Goal: Task Accomplishment & Management: Manage account settings

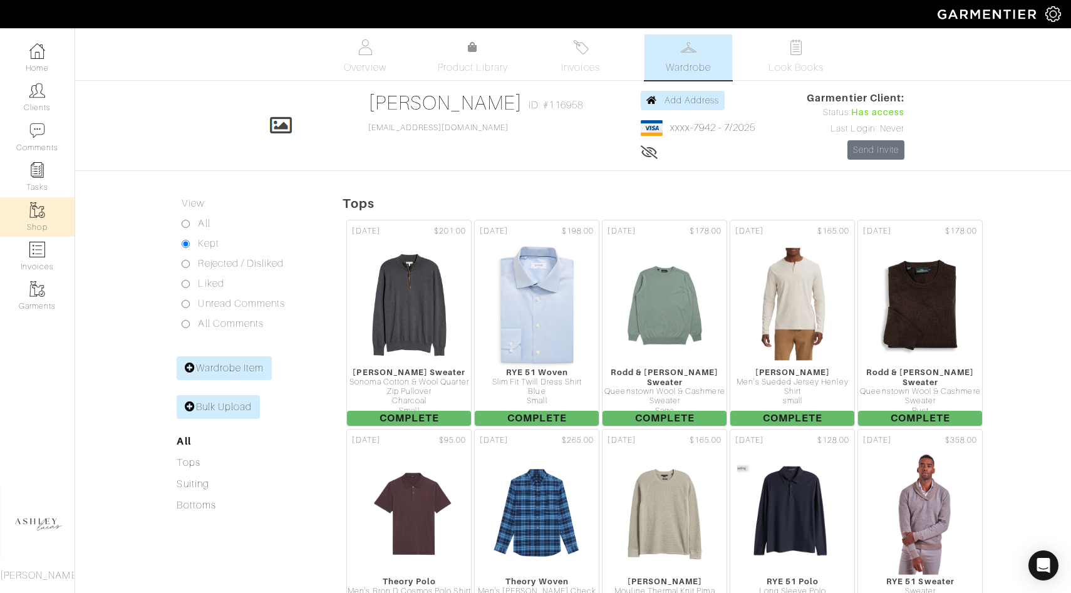
scroll to position [576, 0]
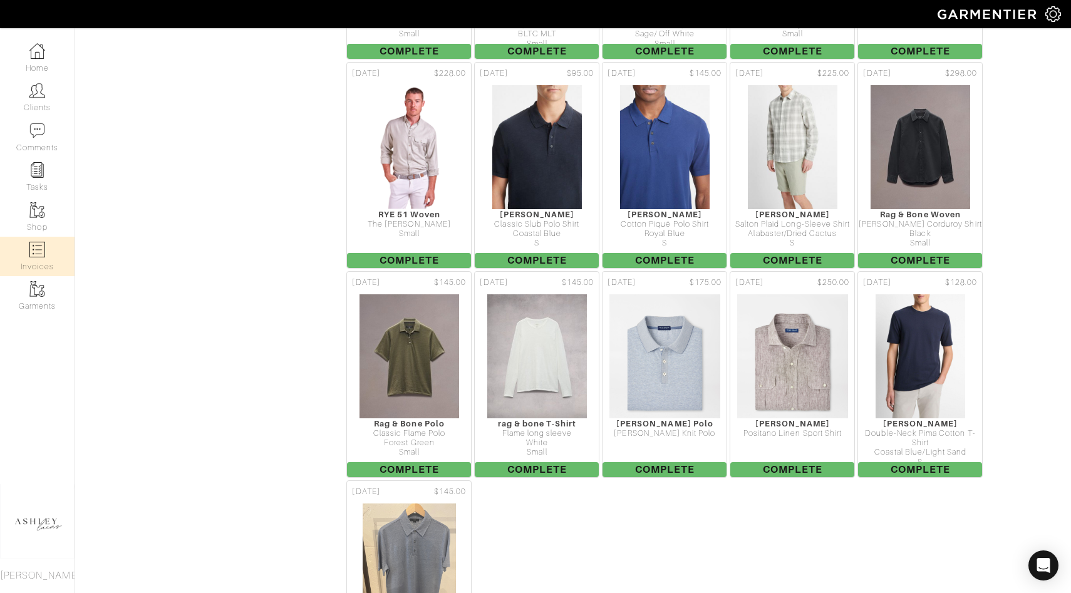
click at [47, 257] on link "Invoices" at bounding box center [37, 256] width 75 height 39
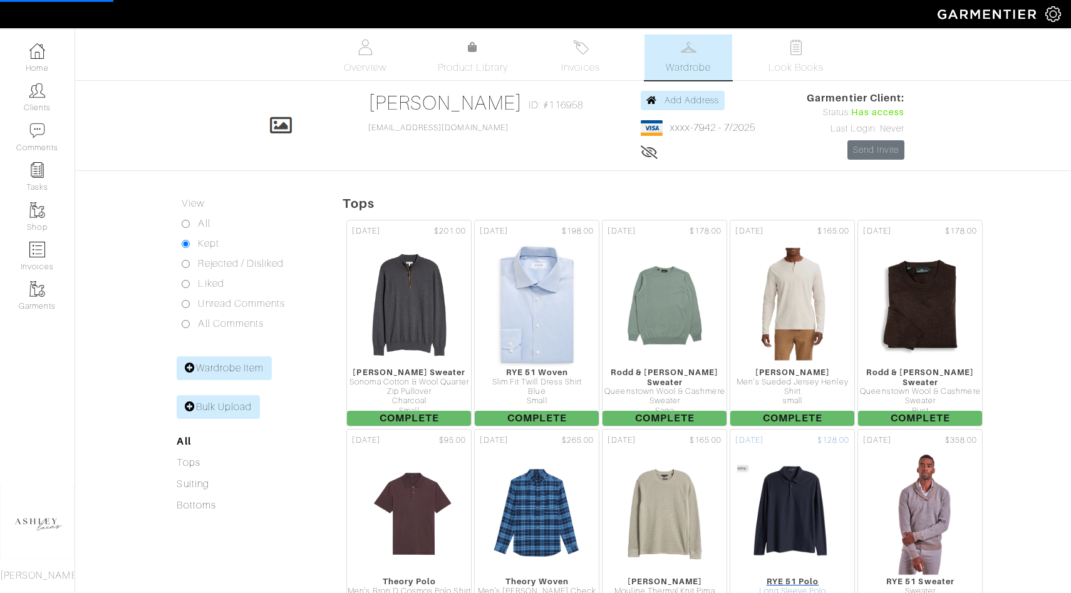
select select
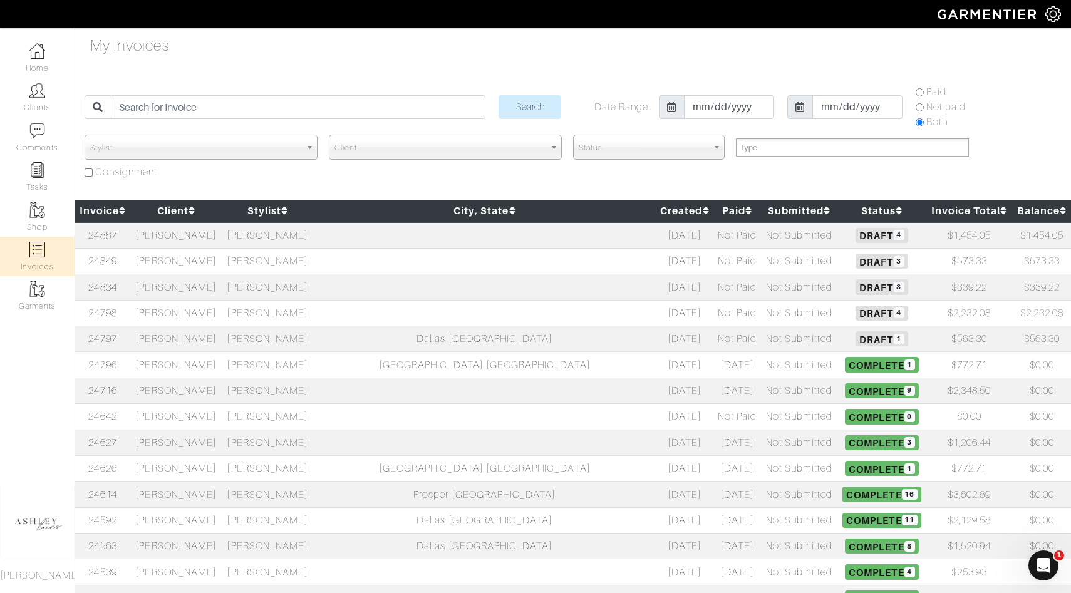
click at [452, 244] on td at bounding box center [484, 235] width 342 height 26
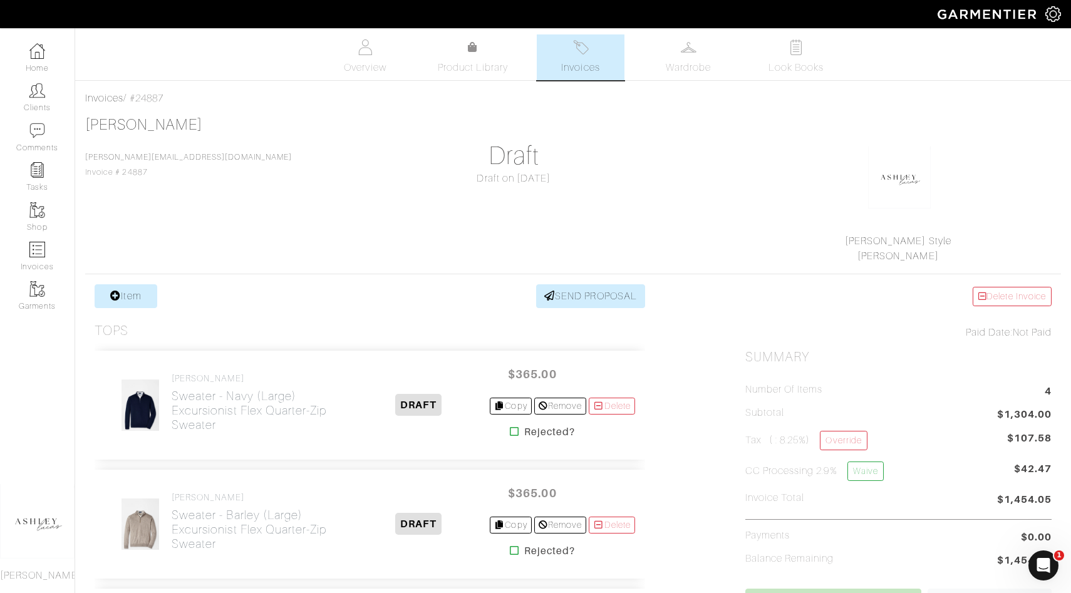
click at [578, 68] on span "Invoices" at bounding box center [580, 67] width 38 height 15
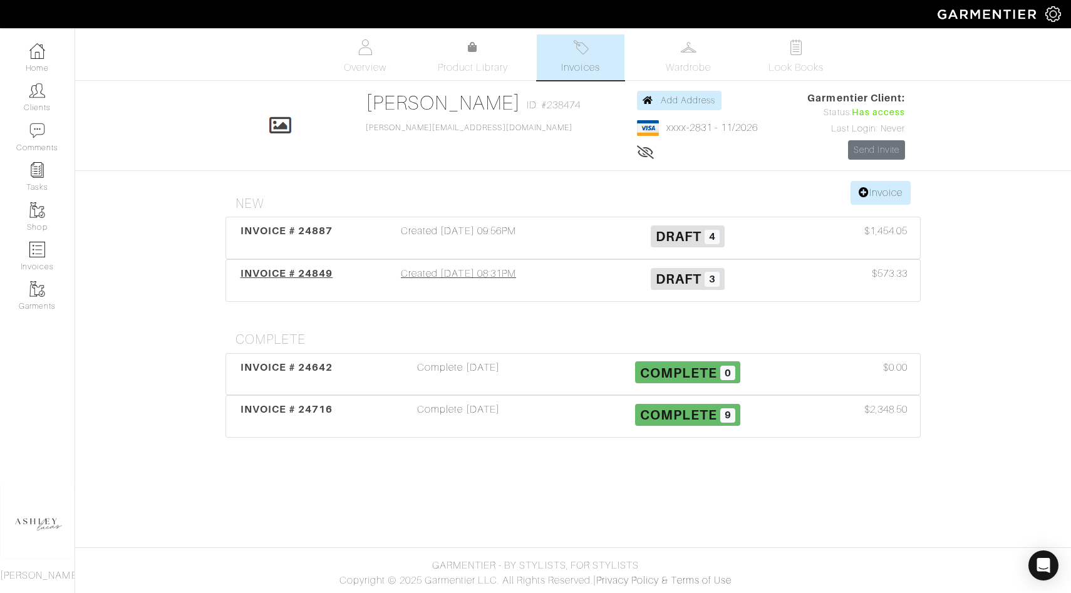
click at [593, 274] on h3 "Draft 3" at bounding box center [687, 278] width 210 height 24
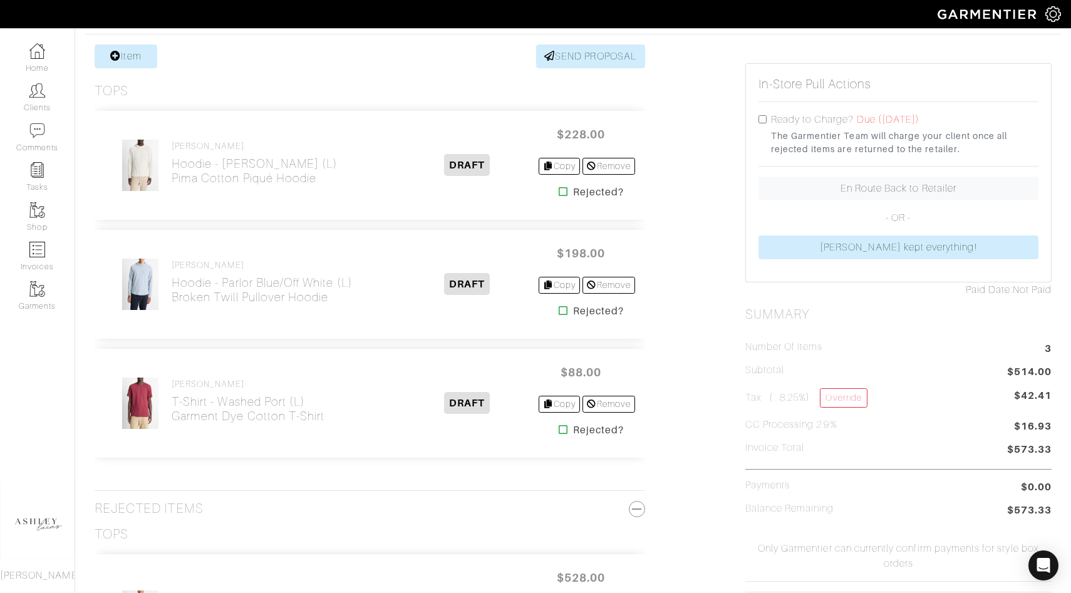
scroll to position [242, 0]
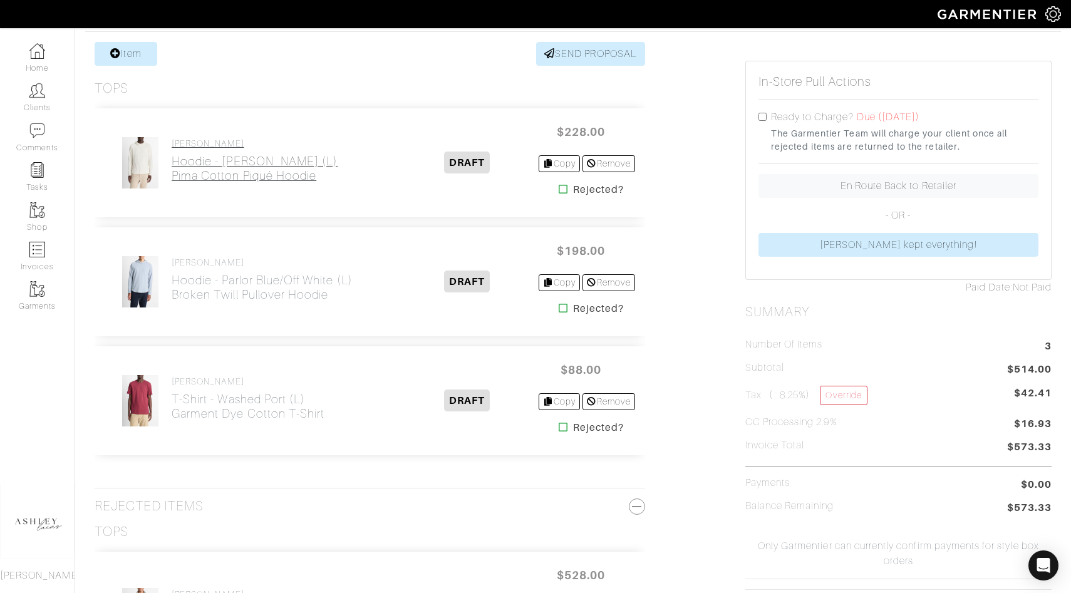
click at [231, 155] on h2 "Hoodie - Blanco (L) Pima Cotton Piqué Hoodie" at bounding box center [255, 168] width 166 height 29
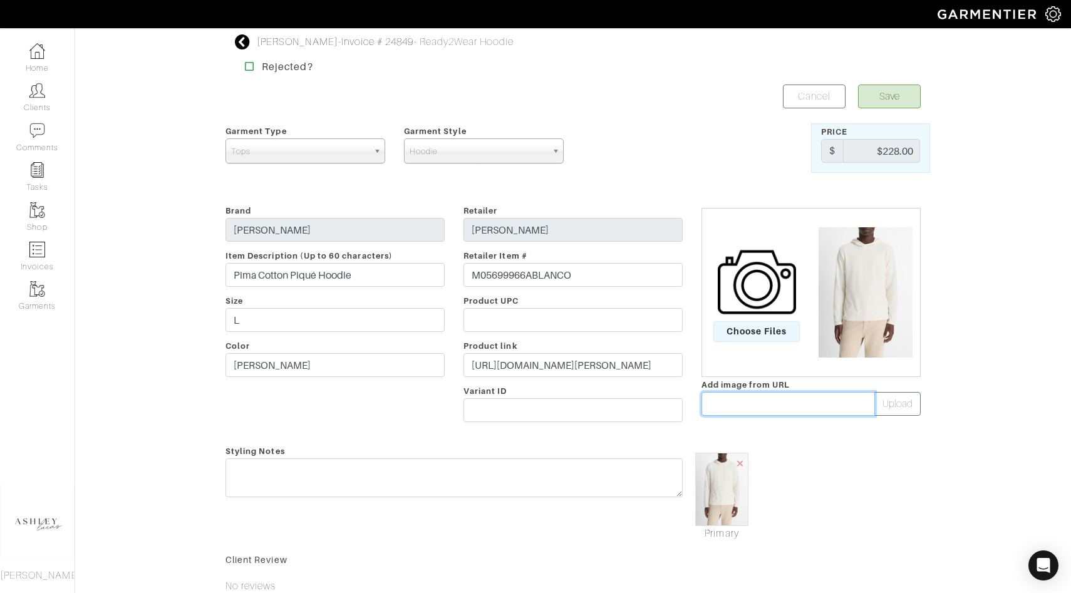
click at [733, 406] on input "text" at bounding box center [787, 404] width 173 height 24
paste input "https://cdn.saksfifthavenue.com/is/image/saks/0400024355222_BLANCO?wid=2000&hei…"
type input "https://cdn.saksfifthavenue.com/is/image/saks/0400024355222_BLANCO?wid=2000&hei…"
click at [899, 408] on button "Upload" at bounding box center [897, 404] width 46 height 24
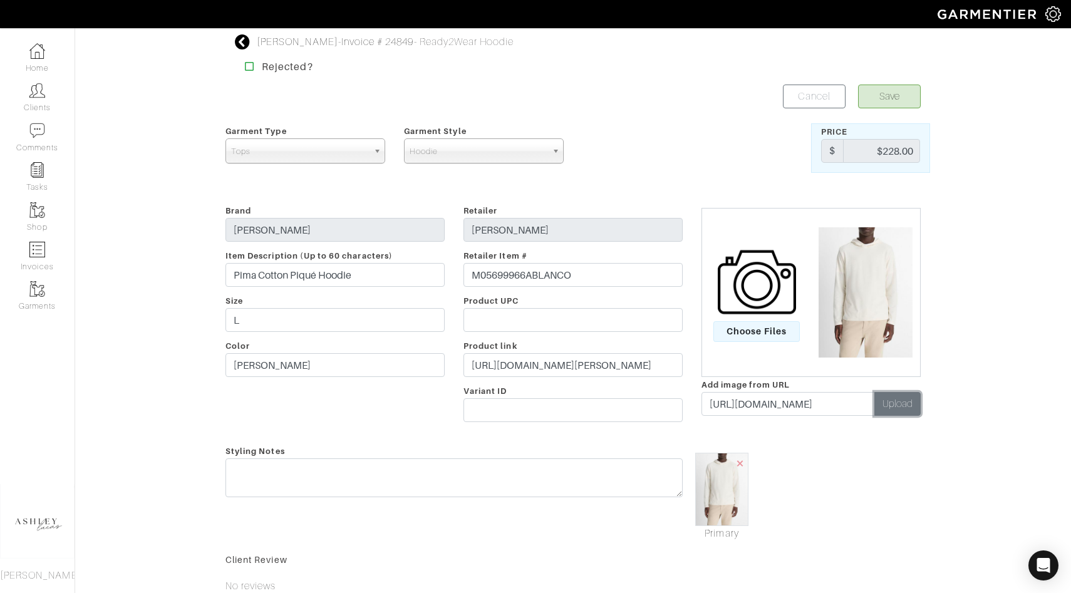
scroll to position [0, 0]
click at [799, 460] on span "×" at bounding box center [799, 463] width 10 height 17
click at [892, 92] on button "Save" at bounding box center [889, 97] width 63 height 24
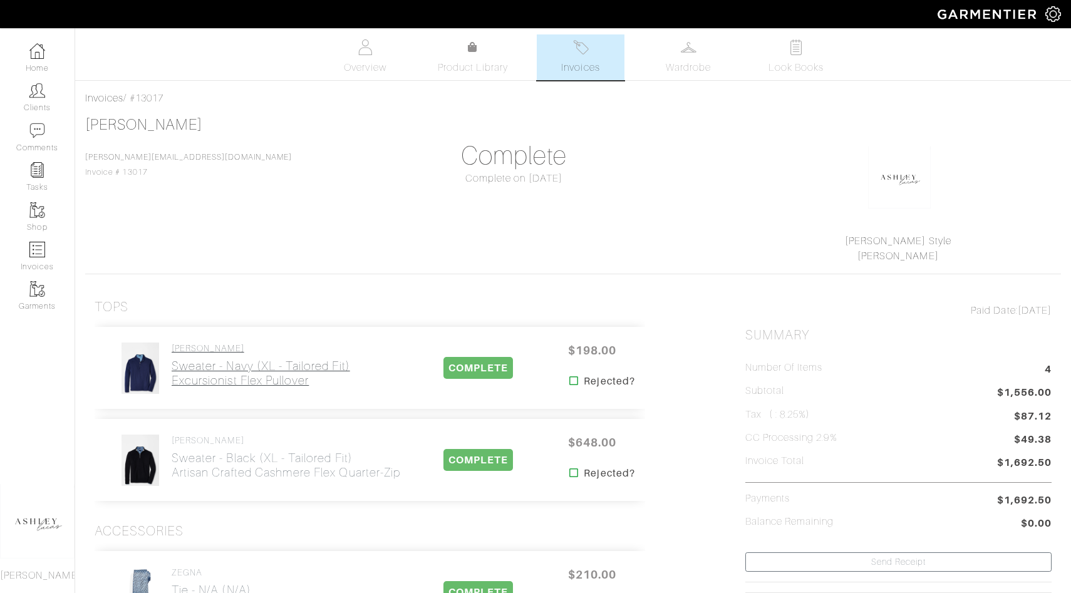
scroll to position [4, 0]
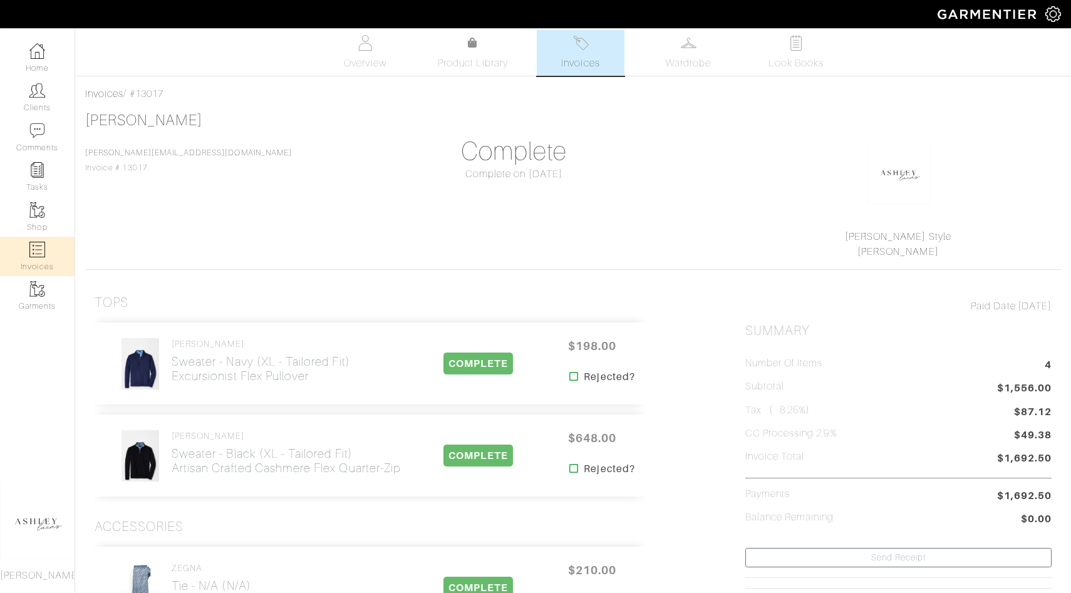
click at [46, 259] on link "Invoices" at bounding box center [37, 256] width 75 height 39
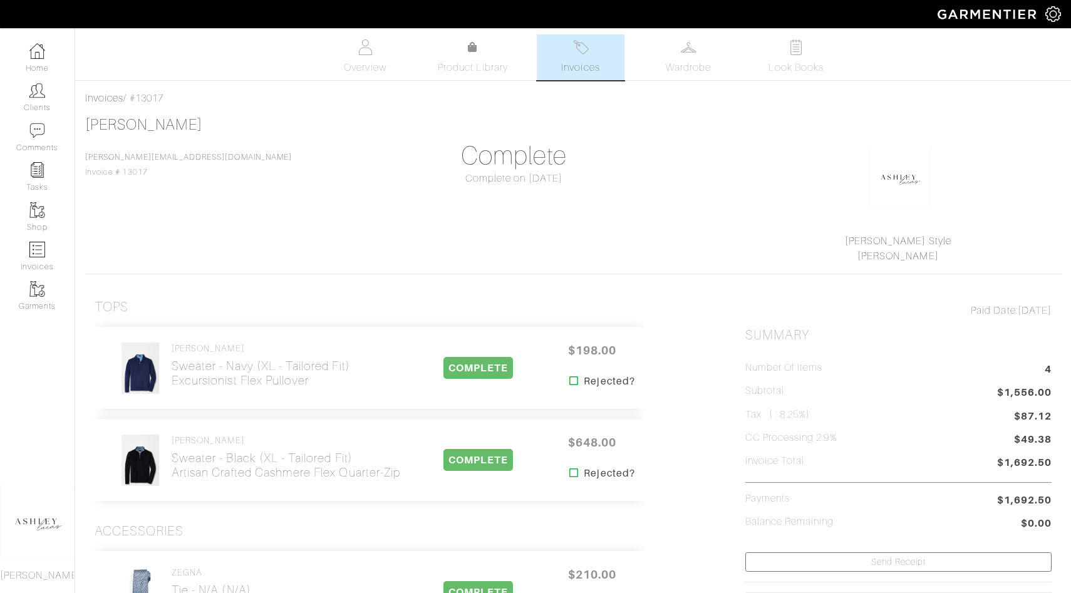
select select
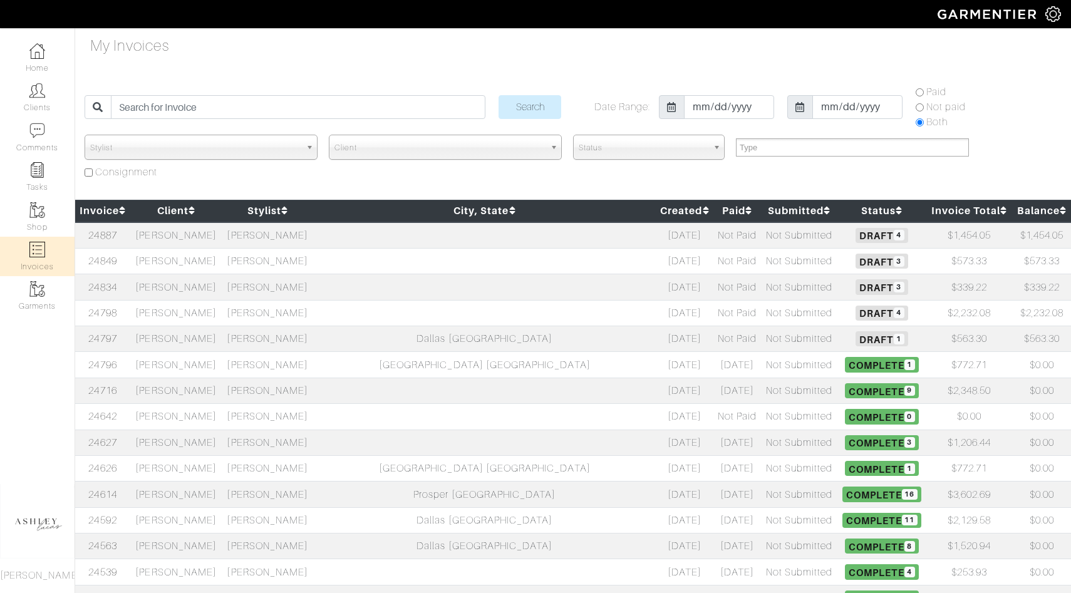
click at [313, 263] on td "[PERSON_NAME]" at bounding box center [267, 261] width 91 height 26
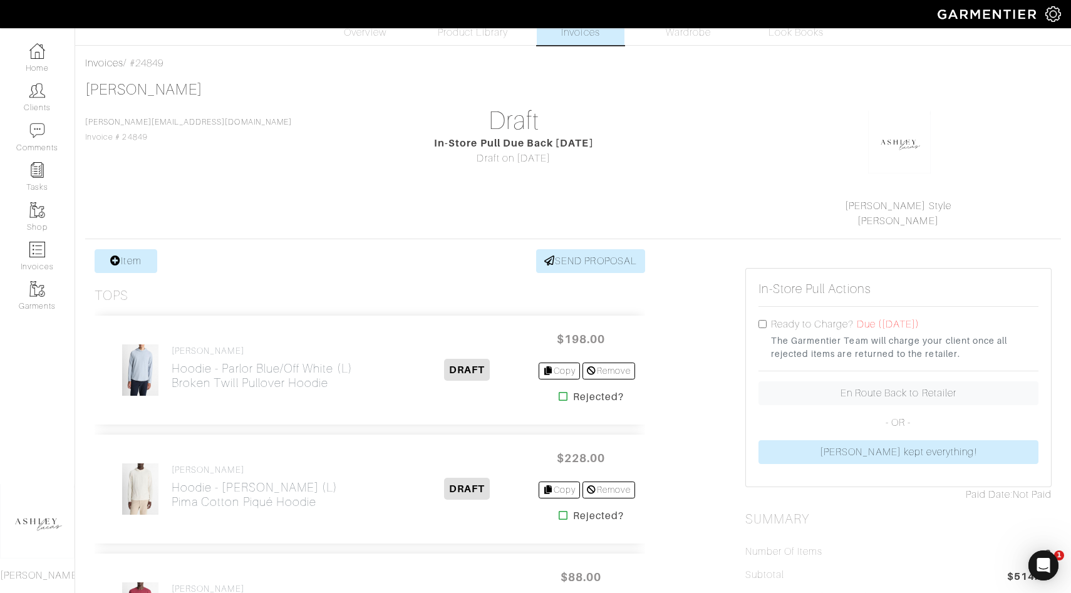
scroll to position [152, 0]
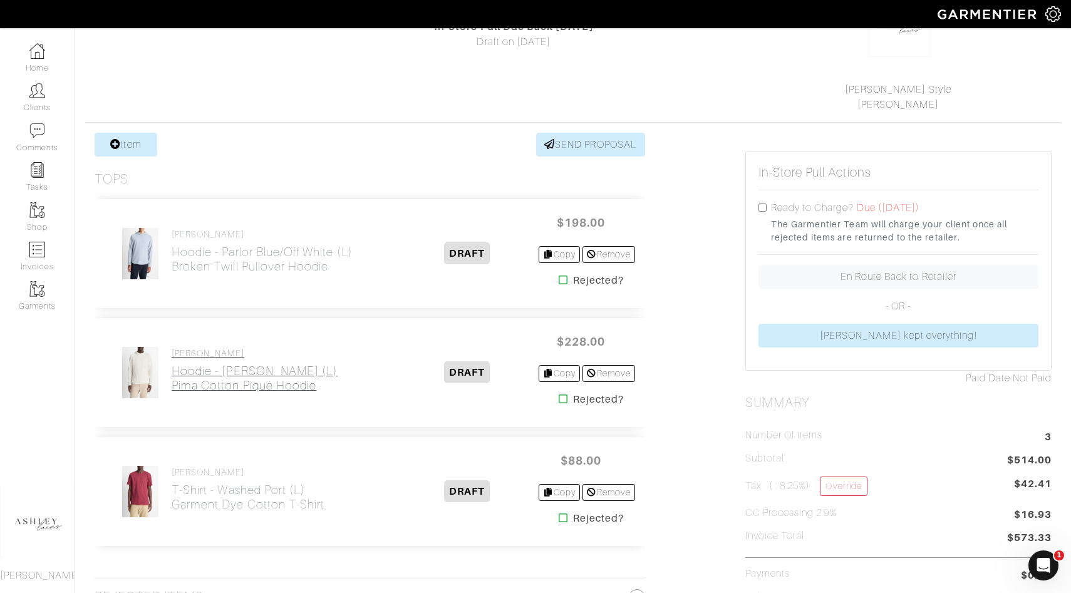
click at [224, 375] on h2 "Hoodie - Blanco (L) Pima Cotton Piqué Hoodie" at bounding box center [255, 378] width 166 height 29
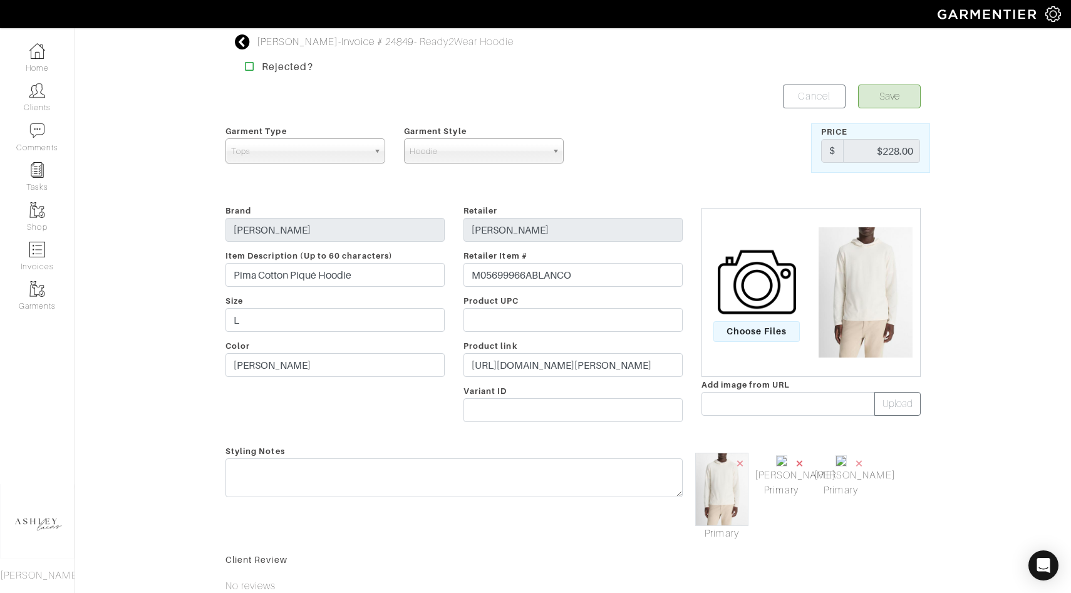
click at [798, 463] on span "×" at bounding box center [799, 463] width 10 height 17
click at [39, 59] on link "Home" at bounding box center [37, 57] width 75 height 39
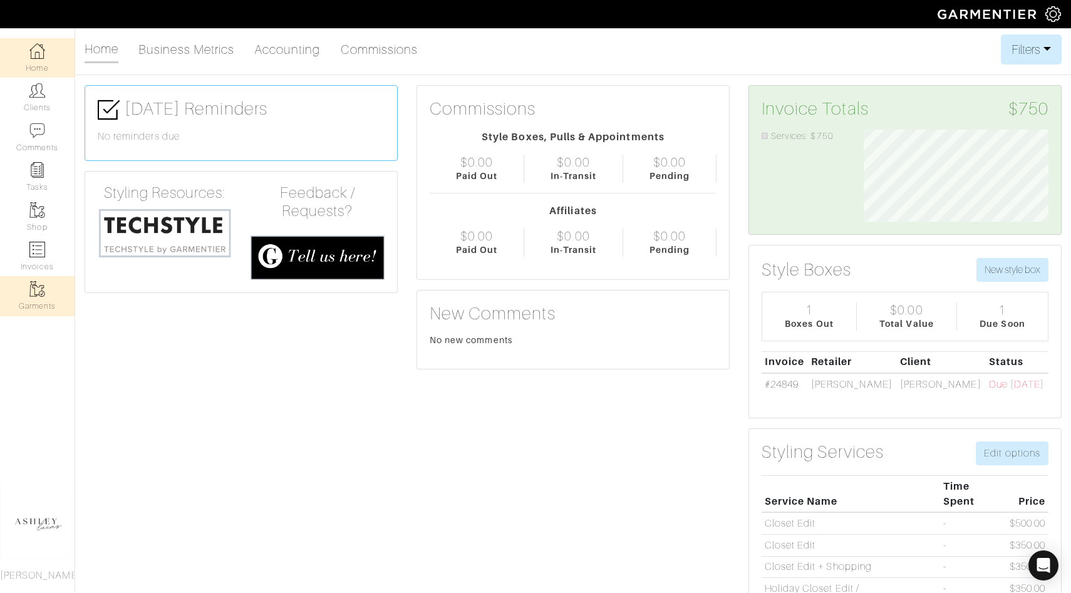
scroll to position [92, 203]
